Goal: Task Accomplishment & Management: Use online tool/utility

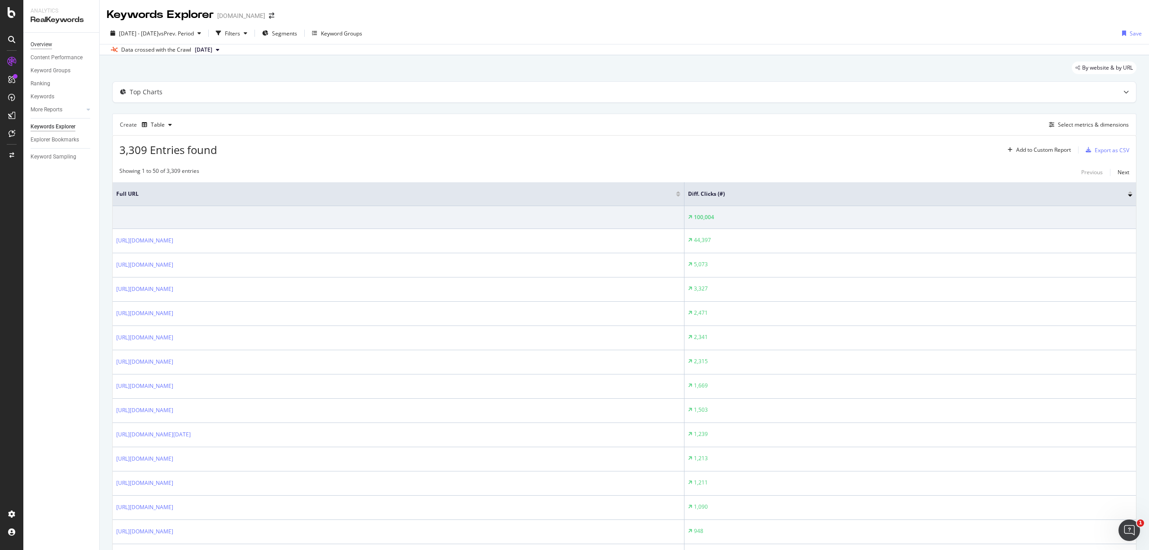
click at [43, 40] on div "Overview" at bounding box center [42, 44] width 22 height 9
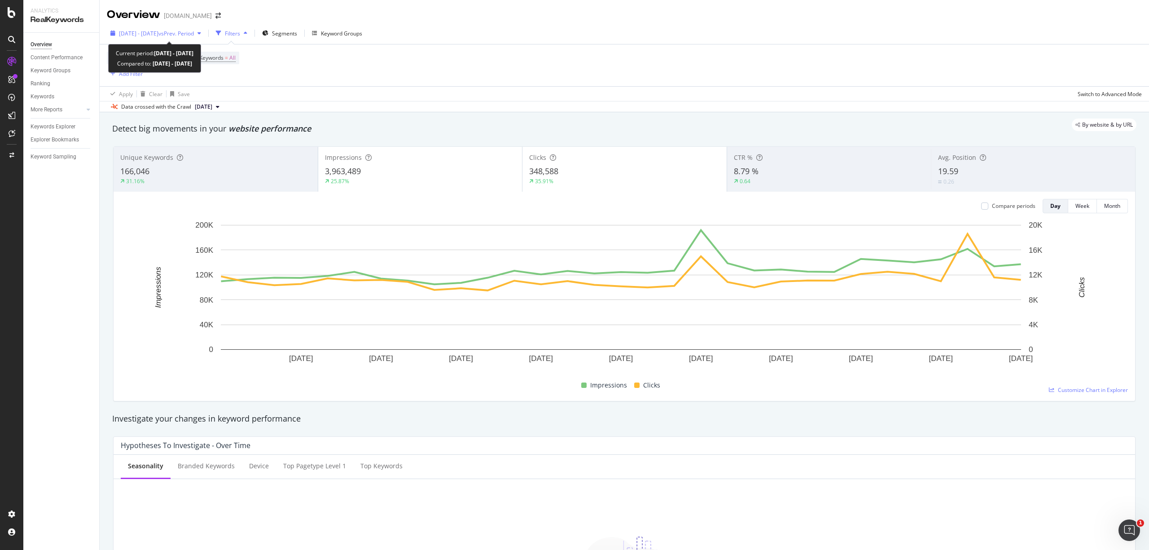
click at [154, 38] on div "[DATE] - [DATE] vs Prev. Period" at bounding box center [156, 32] width 98 height 13
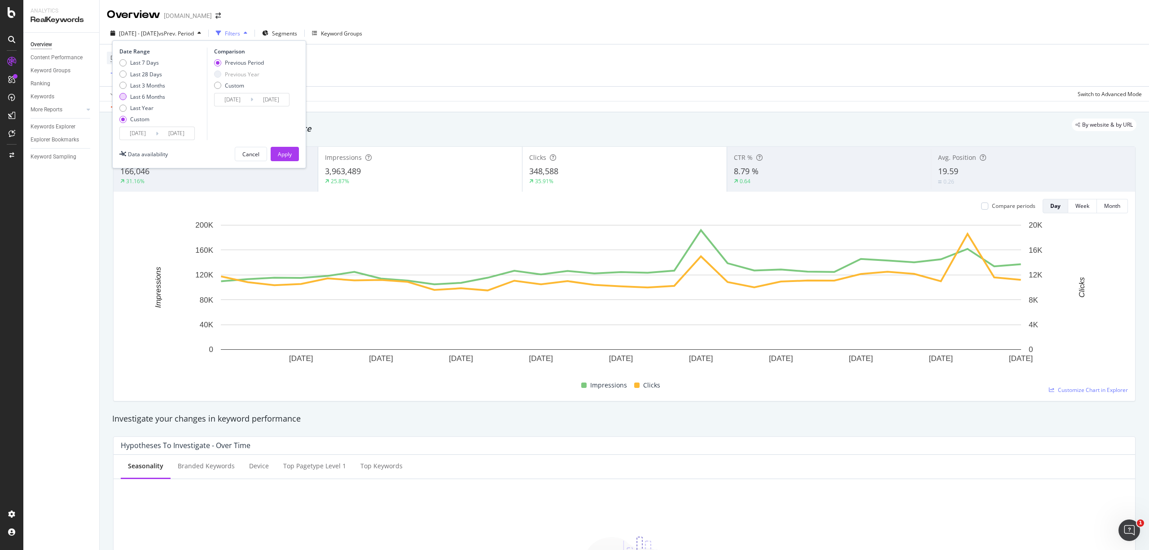
click at [123, 97] on div "Last 6 Months" at bounding box center [122, 96] width 7 height 7
type input "[DATE]"
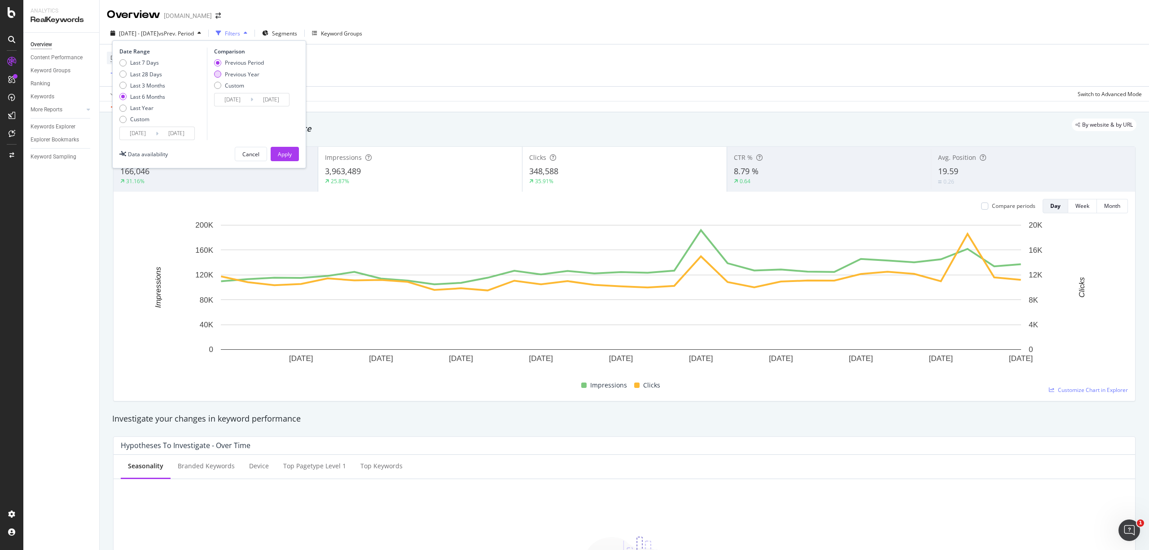
click at [245, 76] on div "Previous Year" at bounding box center [242, 74] width 35 height 8
type input "[DATE]"
click at [287, 156] on div "Apply" at bounding box center [285, 154] width 14 height 8
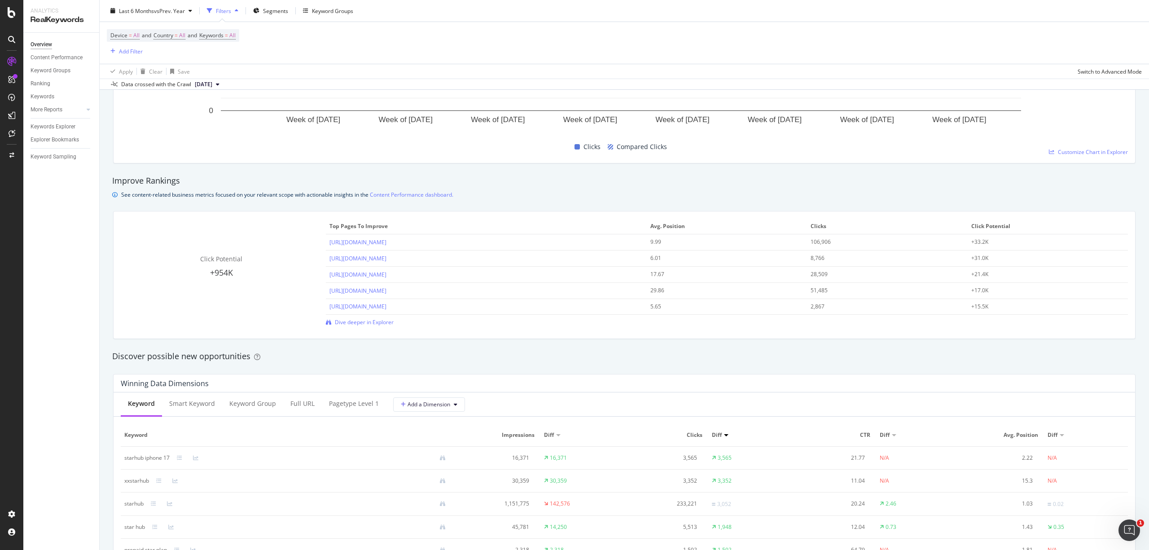
scroll to position [528, 0]
